Goal: Information Seeking & Learning: Understand process/instructions

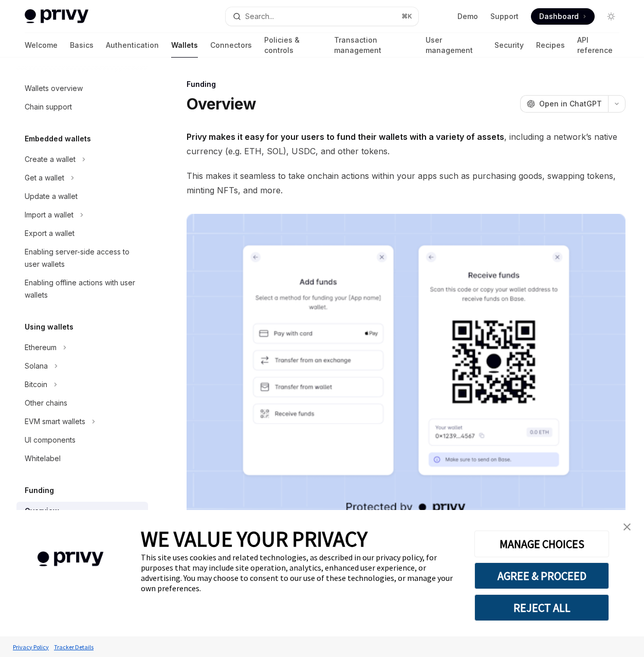
click at [558, 16] on span "Dashboard" at bounding box center [559, 16] width 40 height 10
click at [564, 15] on span "Dashboard" at bounding box center [559, 16] width 40 height 10
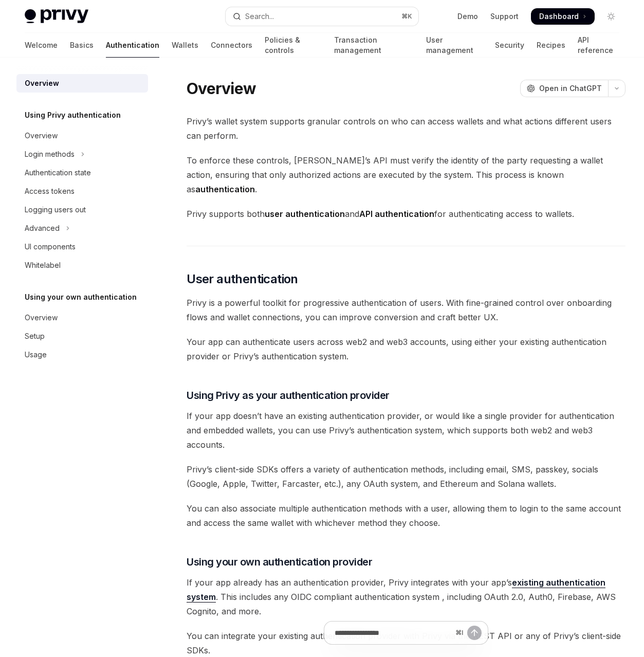
scroll to position [178, 0]
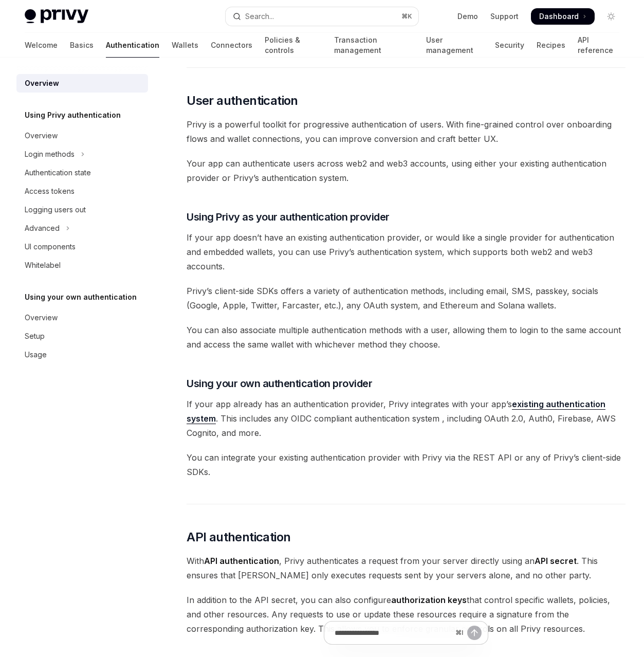
type textarea "*"
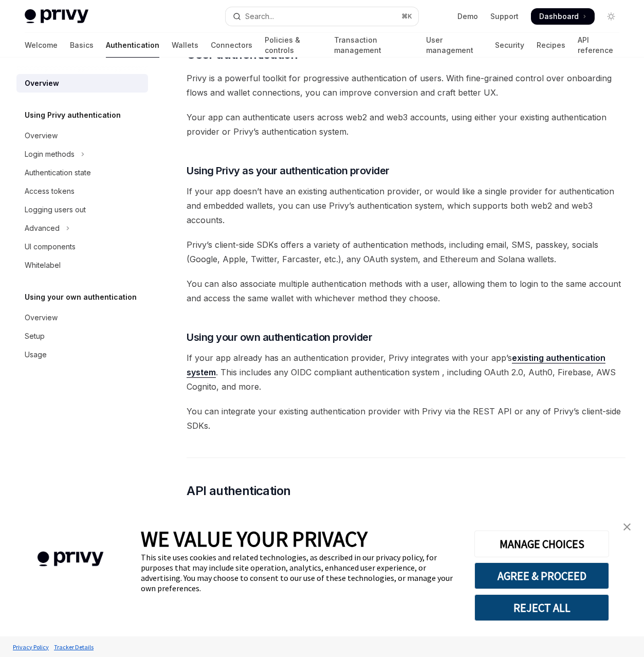
scroll to position [244, 0]
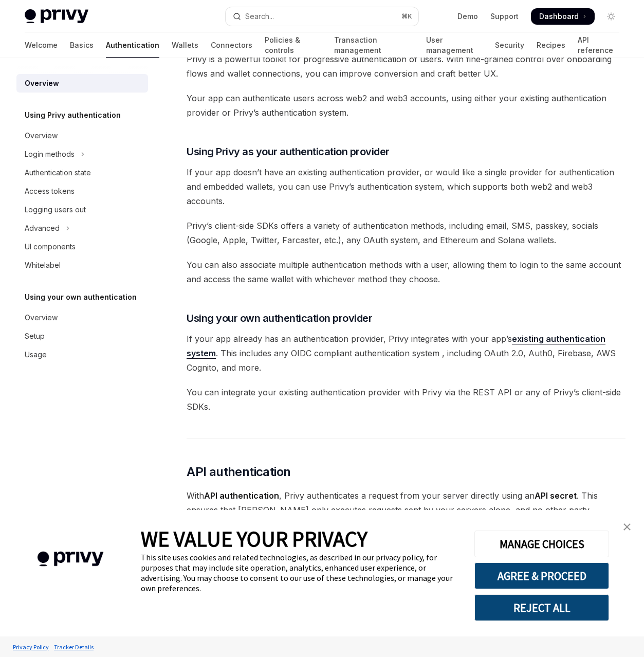
click at [396, 257] on span "You can also associate multiple authentication methods with a user, allowing th…" at bounding box center [406, 271] width 439 height 29
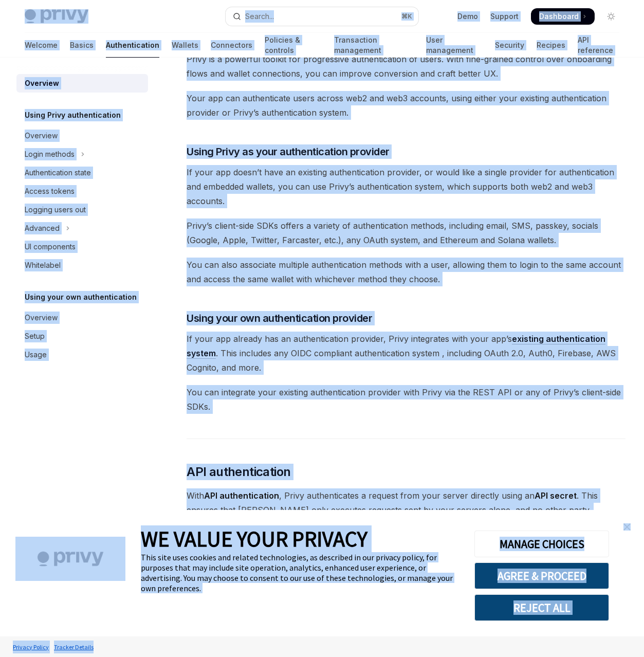
copy body "Lore ip dolo sitamet Conse Adip elit sedd Eiusmo... ⌘ T Inci Utlabor Etdolorem …"
click at [360, 165] on span "If your app doesn’t have an existing authentication provider, or would like a s…" at bounding box center [406, 186] width 439 height 43
